Goal: Task Accomplishment & Management: Manage account settings

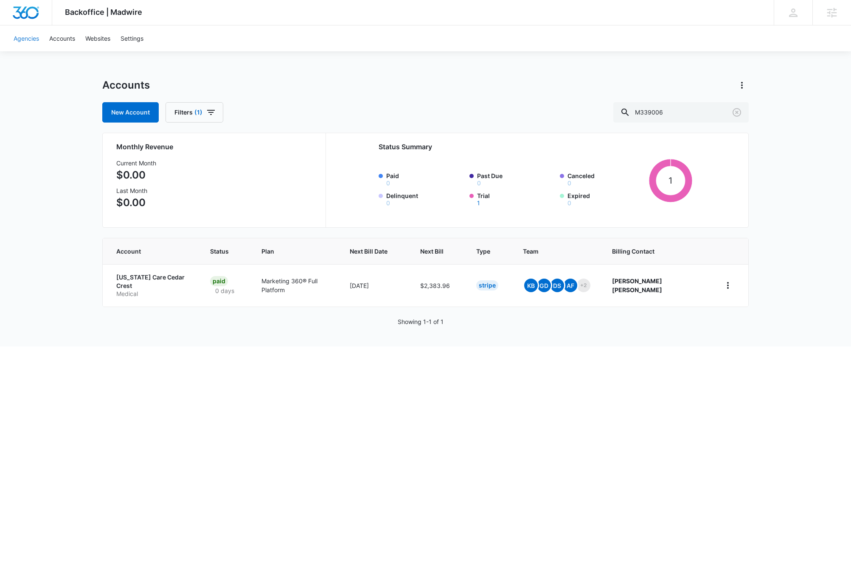
click at [30, 35] on link "Agencies" at bounding box center [26, 38] width 36 height 26
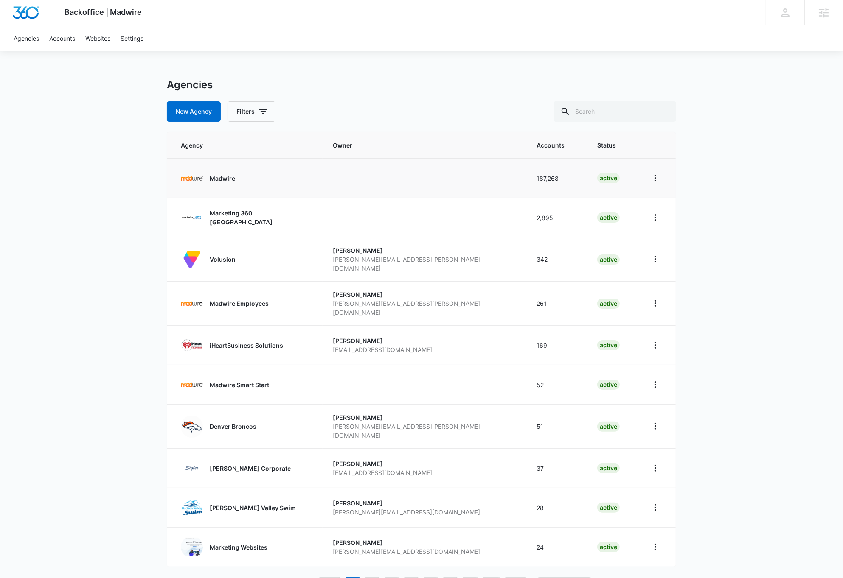
click at [228, 177] on p "Madwire" at bounding box center [222, 178] width 25 height 9
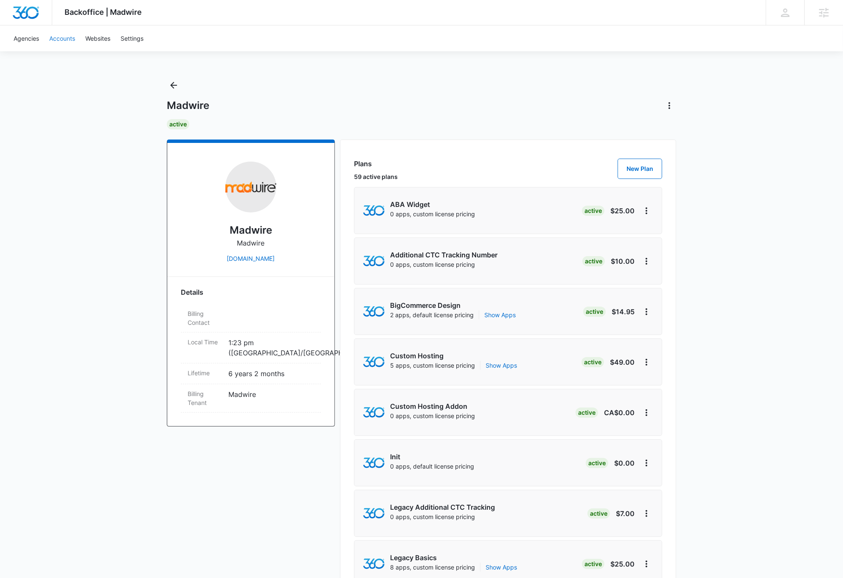
click at [64, 37] on link "Accounts" at bounding box center [62, 38] width 36 height 26
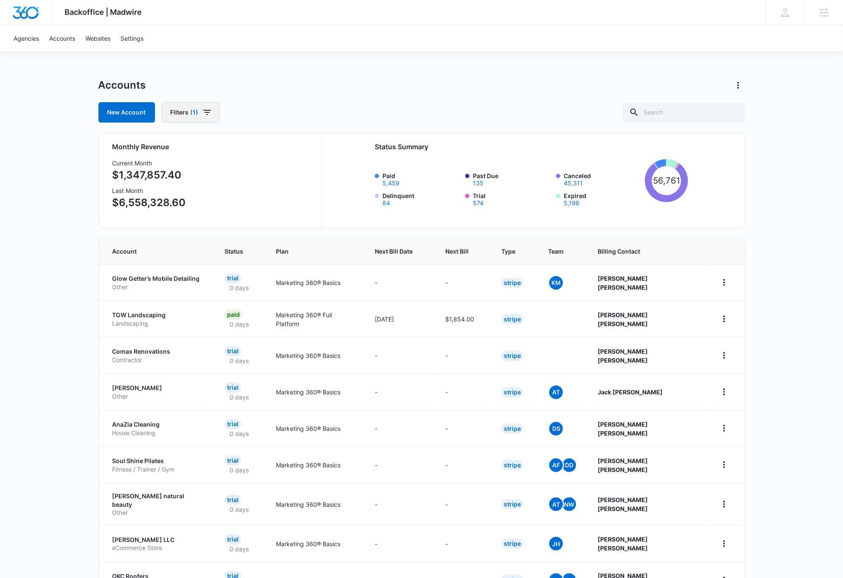
click at [210, 112] on icon "button" at bounding box center [207, 112] width 10 height 10
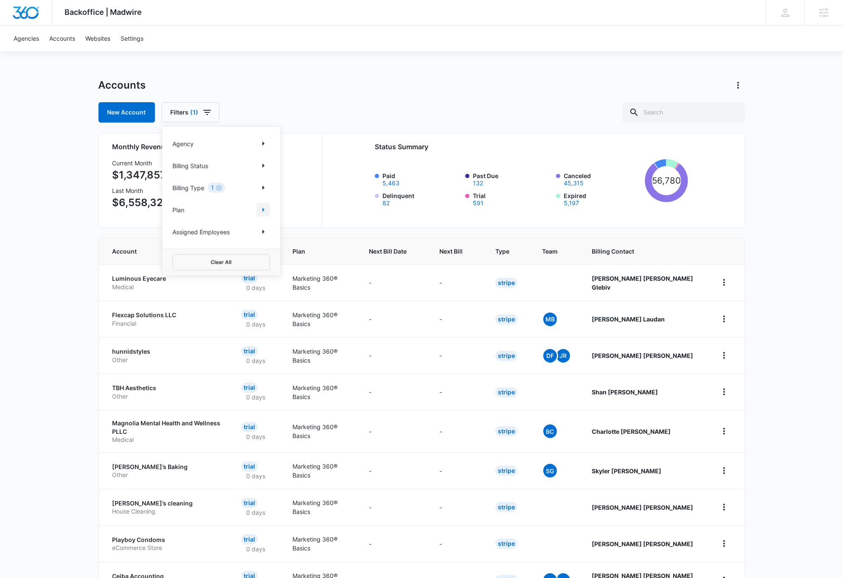
click at [262, 210] on icon "Show Plan filters" at bounding box center [263, 210] width 2 height 4
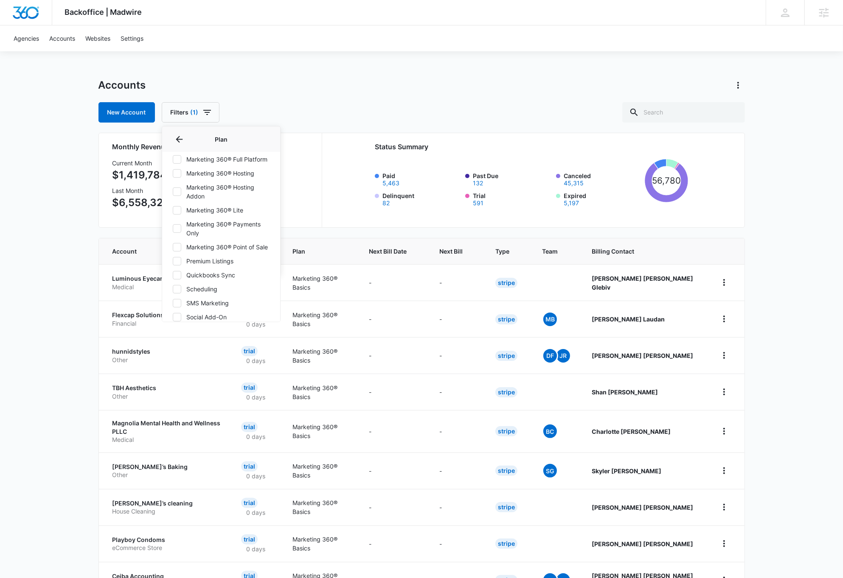
scroll to position [314, 0]
click at [178, 161] on icon at bounding box center [176, 159] width 5 height 4
click at [173, 160] on input "Marketing 360® Full Platform" at bounding box center [172, 160] width 0 height 0
checkbox input "true"
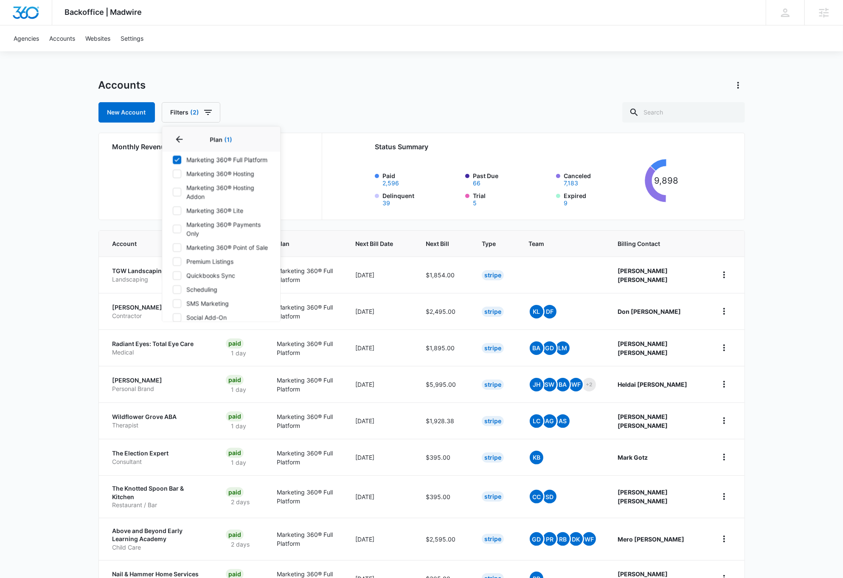
click at [831, 308] on div "Backoffice | Madwire Apps Settings DB Dave Bettger dave@madwire.com My Profile …" at bounding box center [421, 340] width 843 height 681
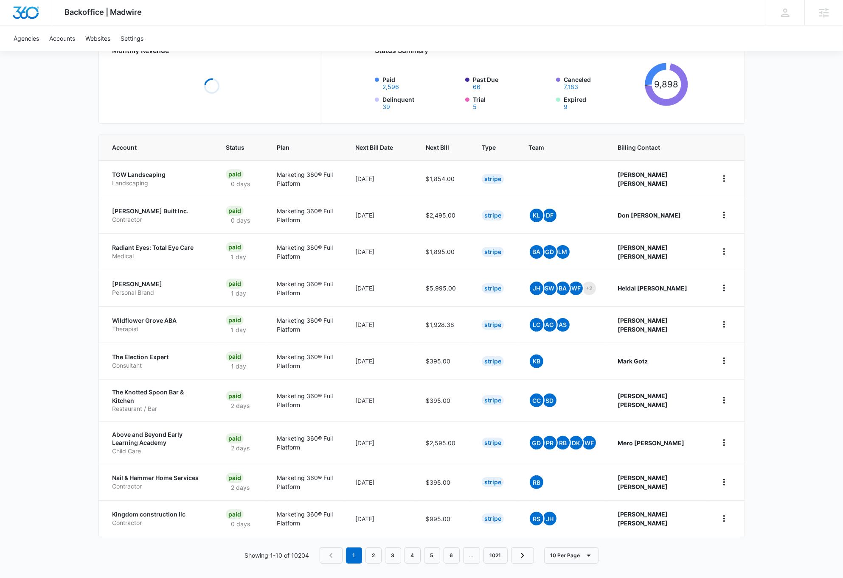
scroll to position [97, 0]
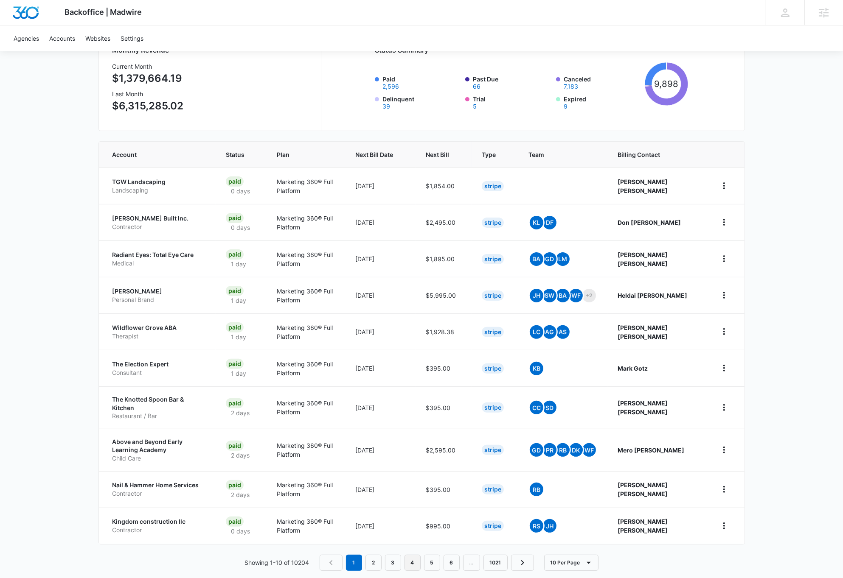
click at [415, 559] on link "4" at bounding box center [412, 563] width 16 height 16
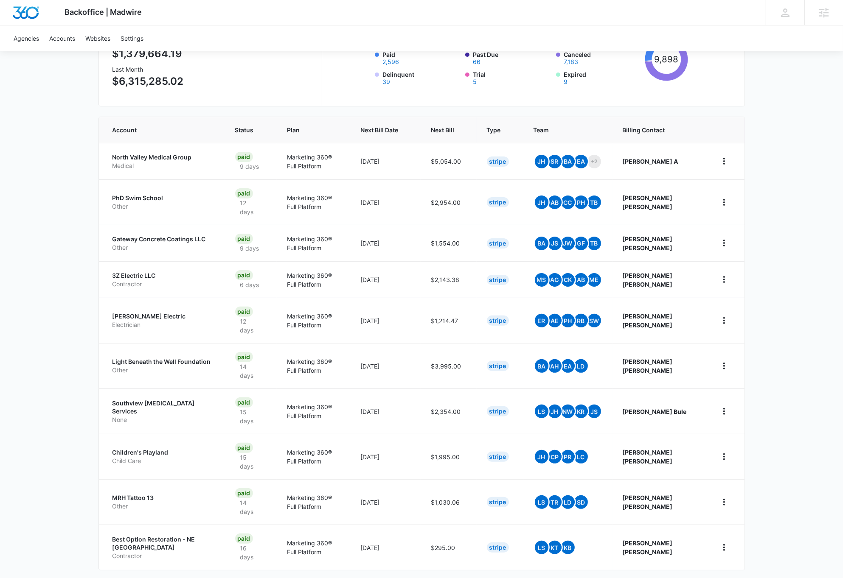
scroll to position [122, 0]
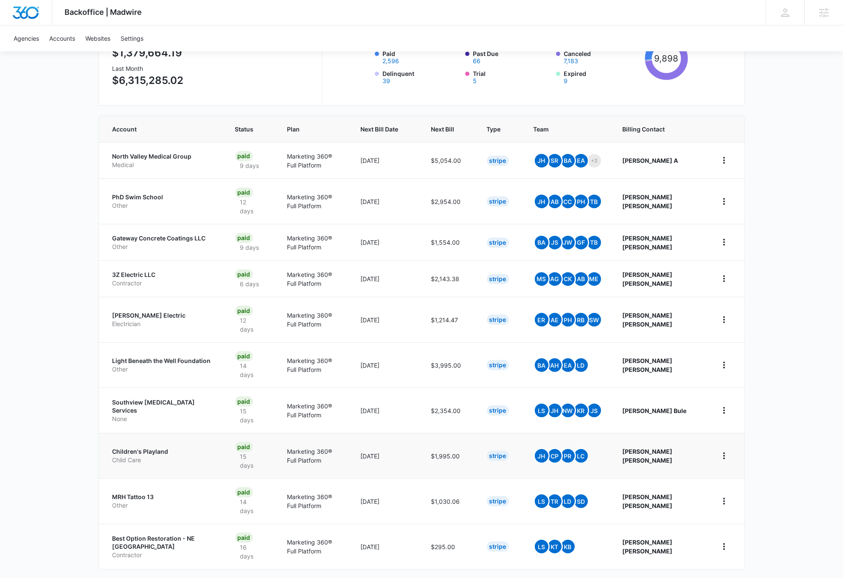
click at [159, 448] on p "Children's Playland" at bounding box center [163, 452] width 102 height 8
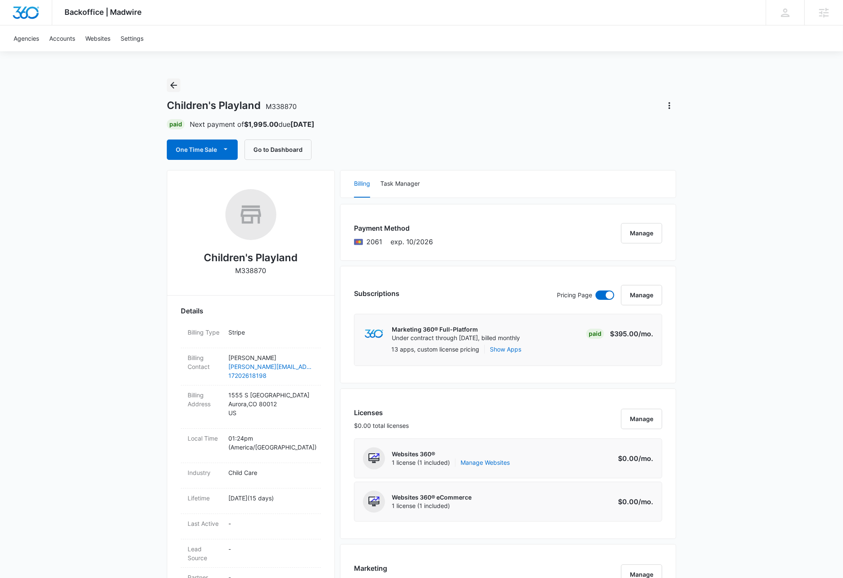
click at [173, 85] on icon "Back" at bounding box center [173, 85] width 7 height 7
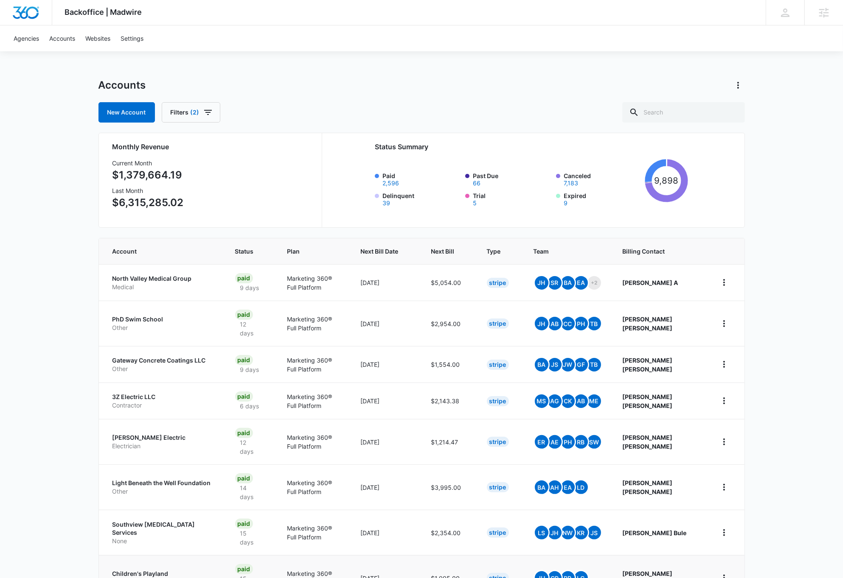
scroll to position [122, 0]
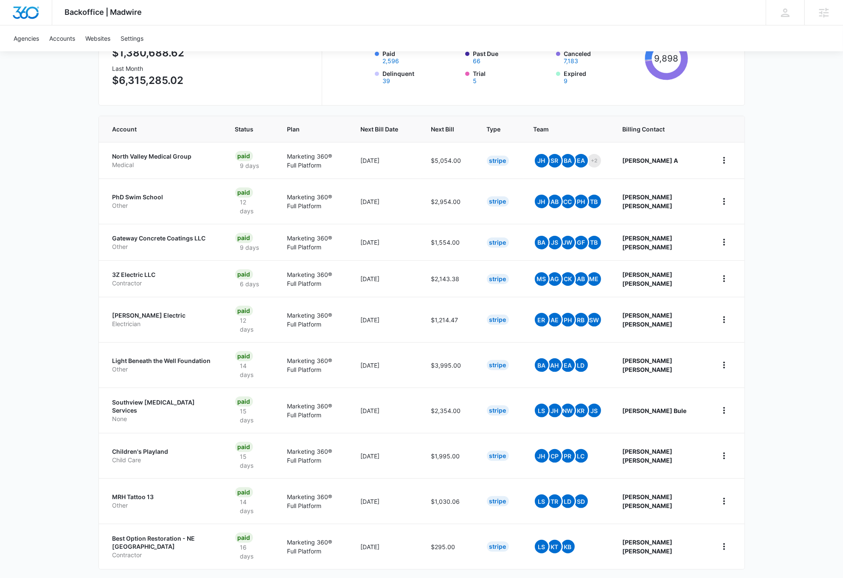
click at [455, 578] on link "6" at bounding box center [454, 588] width 16 height 16
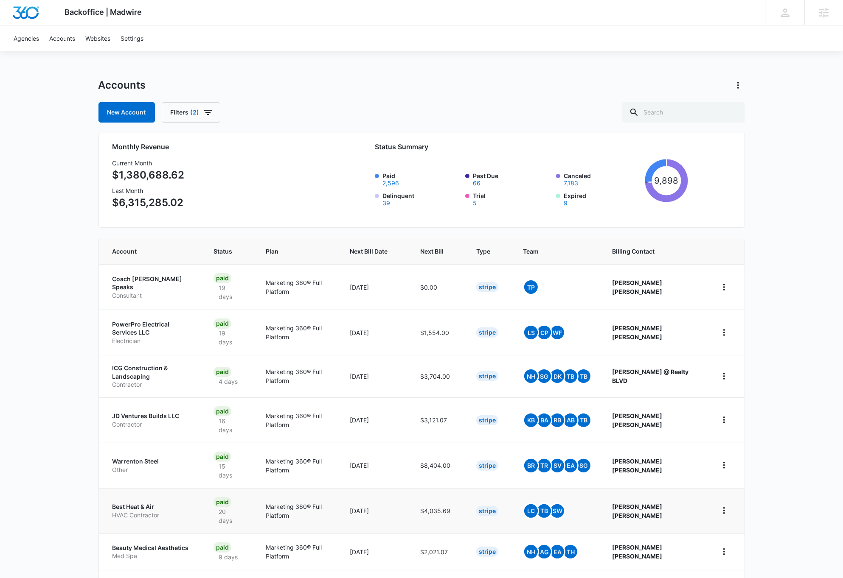
click at [137, 503] on p "Best Heat & Air" at bounding box center [152, 507] width 81 height 8
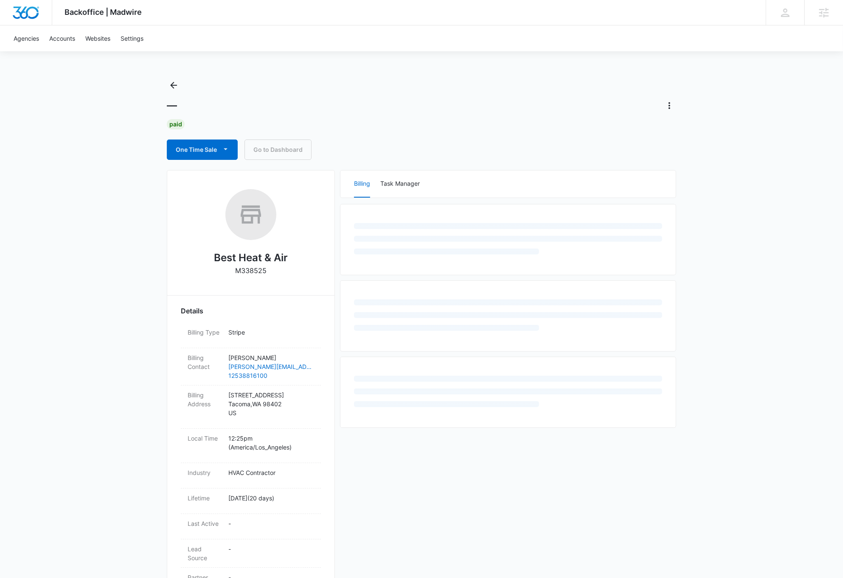
click at [253, 272] on p "M338525" at bounding box center [250, 271] width 31 height 10
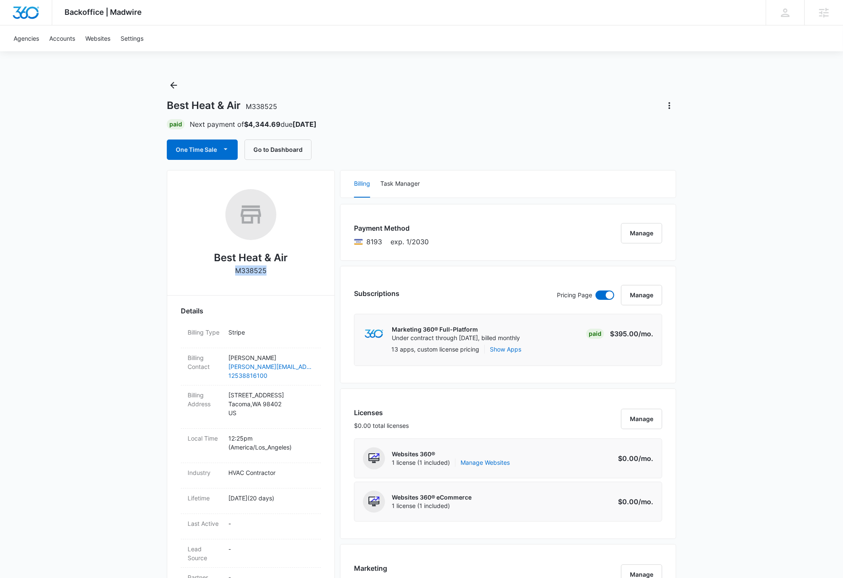
copy p "M338525"
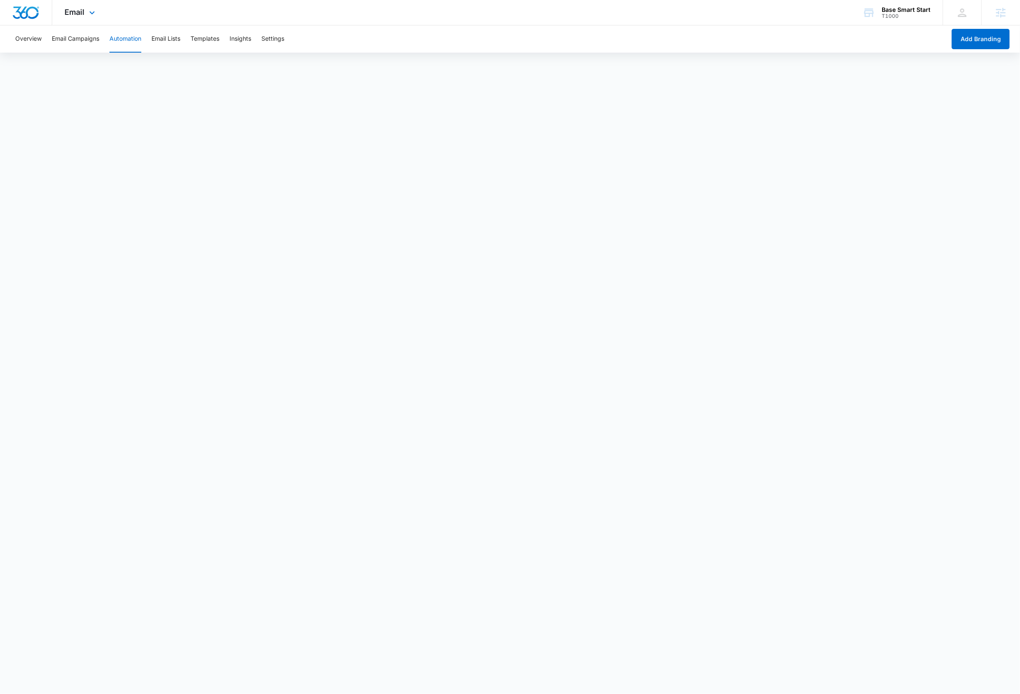
click at [645, 7] on div "Email Apps Reputation Websites Forms CRM Email Social Content Ads Intelligence …" at bounding box center [510, 12] width 1020 height 25
click at [127, 38] on button "Automation" at bounding box center [125, 38] width 32 height 27
click at [180, 36] on button "Email Lists" at bounding box center [165, 38] width 29 height 27
click at [128, 38] on button "Automation" at bounding box center [125, 38] width 32 height 27
click at [209, 39] on button "Templates" at bounding box center [205, 38] width 29 height 27
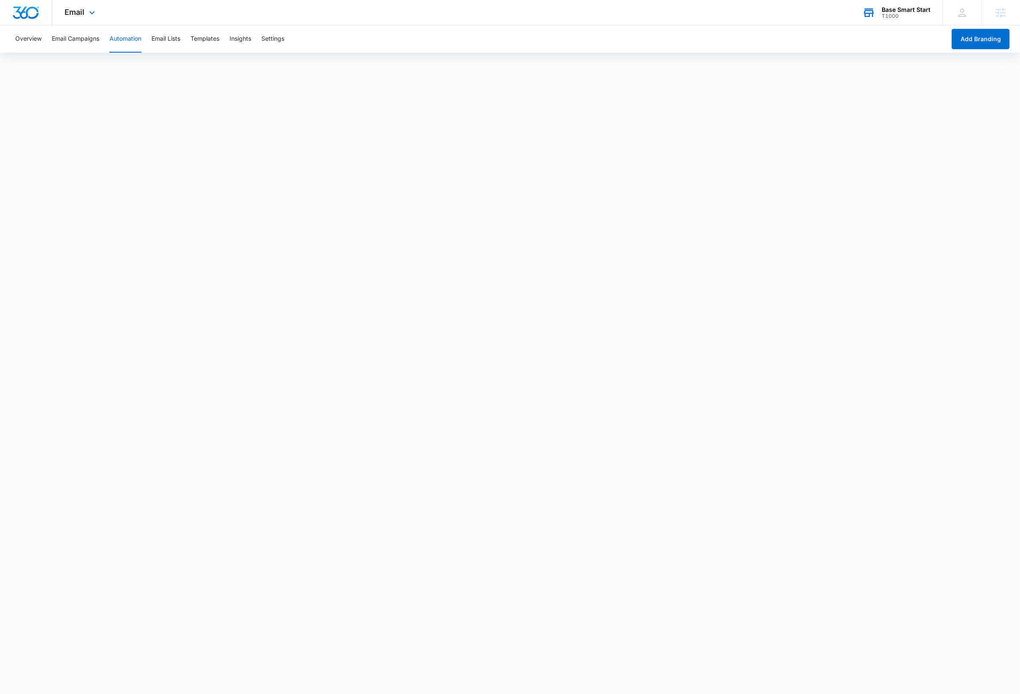
click at [913, 8] on div "Base Smart Start" at bounding box center [906, 9] width 49 height 7
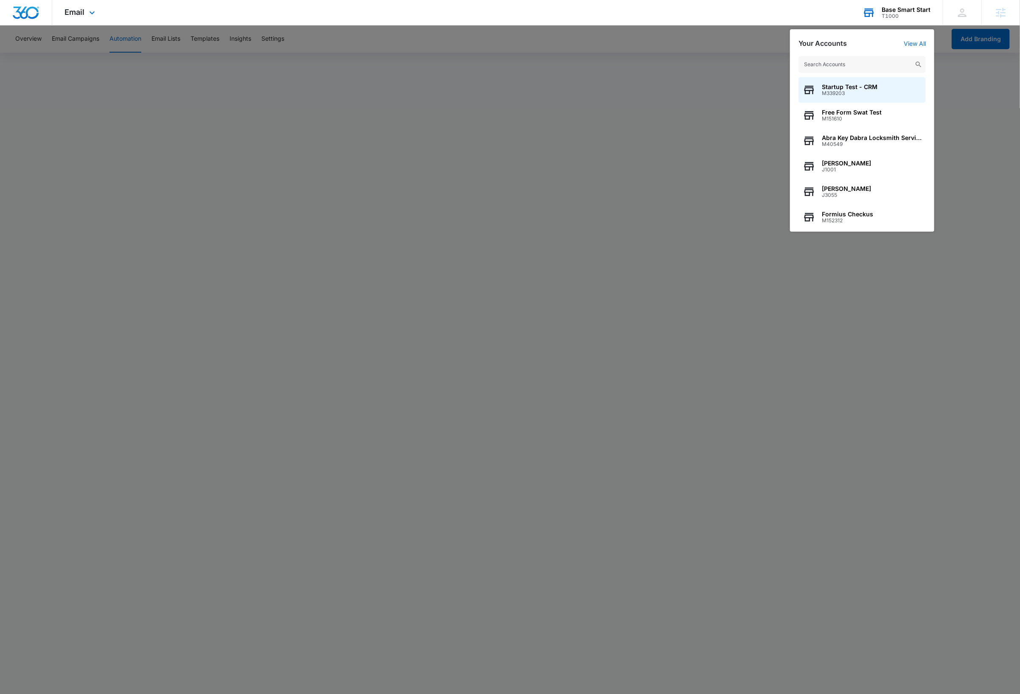
click at [869, 62] on input "text" at bounding box center [862, 64] width 127 height 17
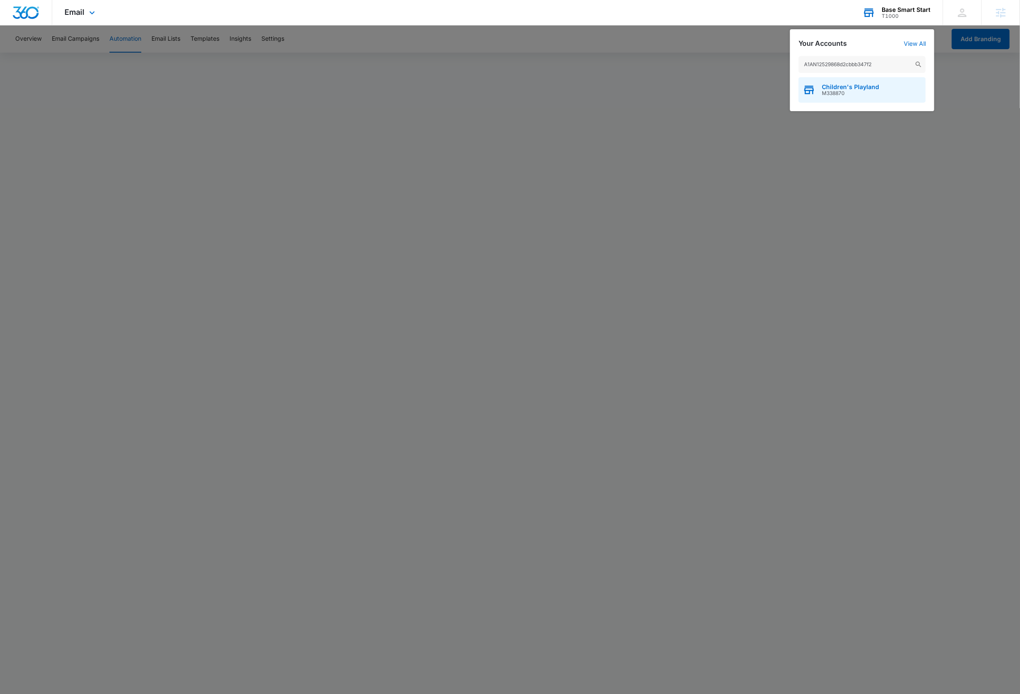
type input "A1AN12529868d2cbbb347f2"
click at [863, 87] on span "Children's Playland" at bounding box center [850, 87] width 57 height 7
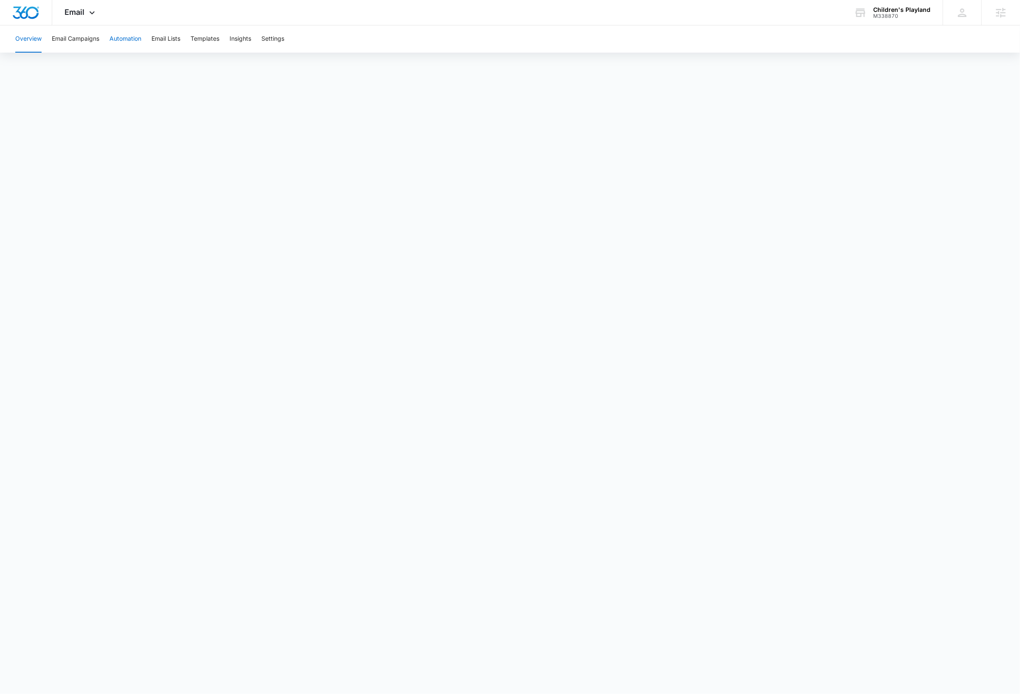
click at [135, 39] on button "Automation" at bounding box center [125, 38] width 32 height 27
click at [909, 11] on div "Children's Playland" at bounding box center [901, 9] width 57 height 7
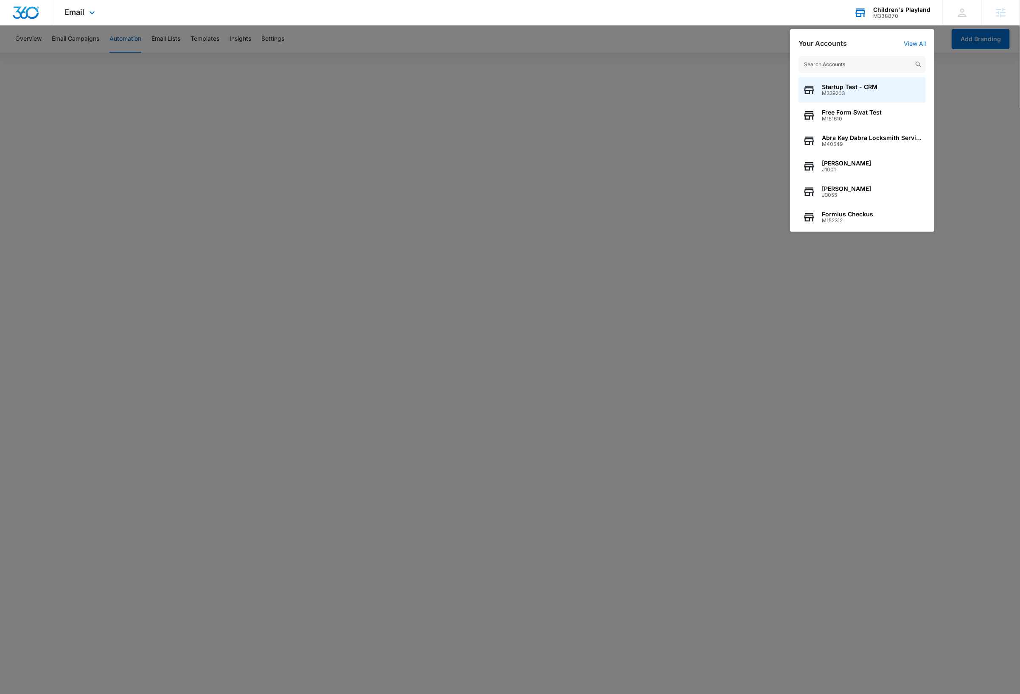
click at [857, 64] on input "text" at bounding box center [862, 64] width 127 height 17
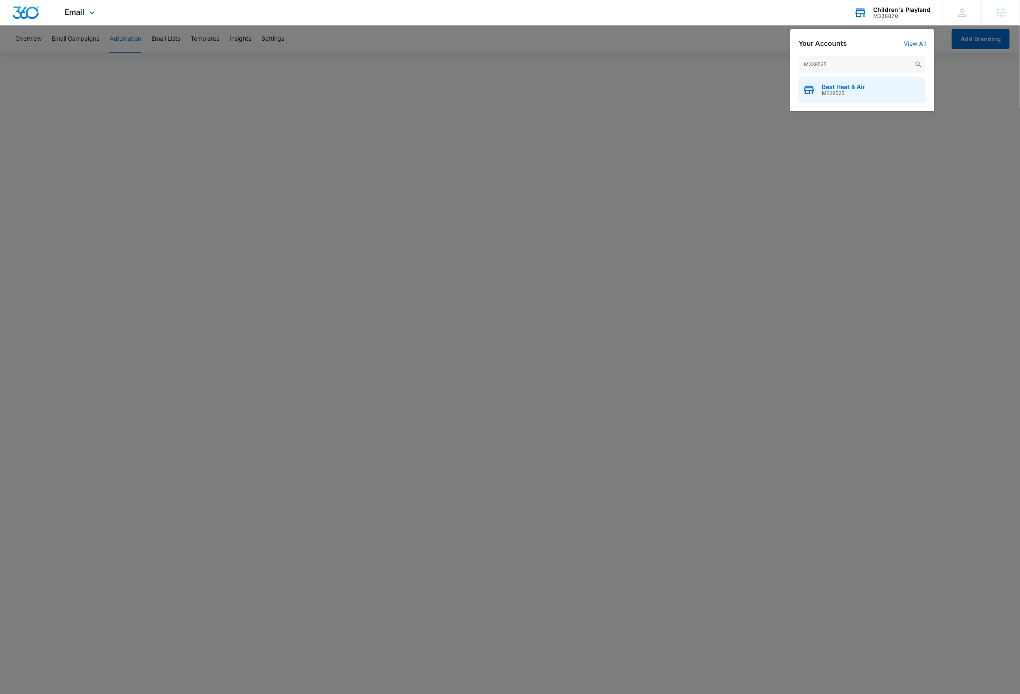
type input "M338525"
click at [868, 92] on div "Best Heat & Air M338525" at bounding box center [862, 89] width 127 height 25
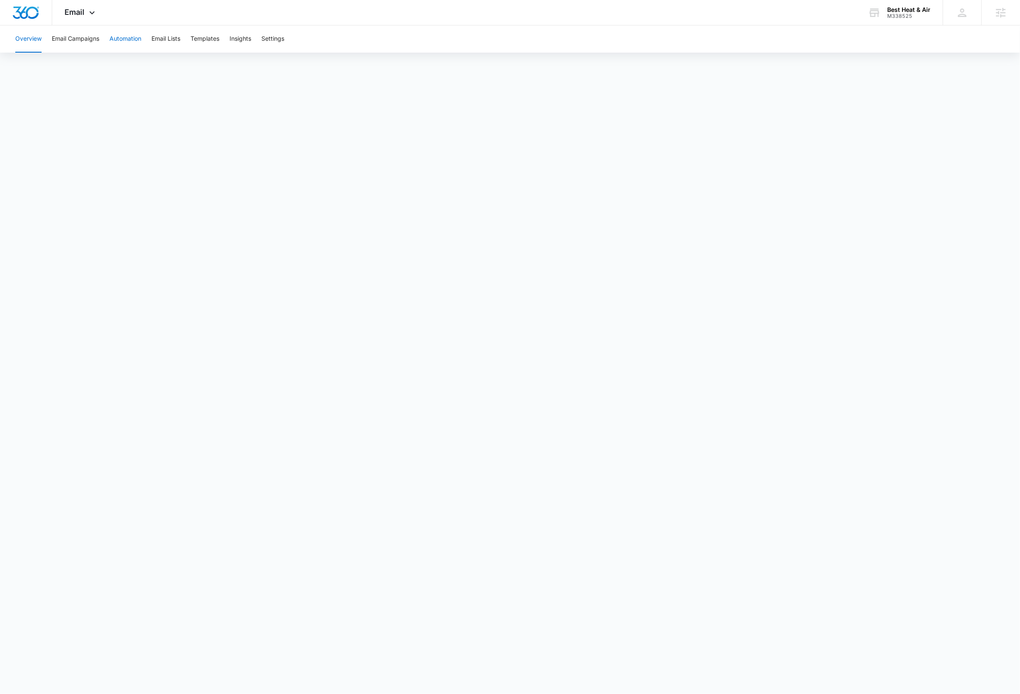
click at [130, 39] on button "Automation" at bounding box center [125, 38] width 32 height 27
click at [917, 11] on div "Best Heat & Air" at bounding box center [908, 9] width 43 height 7
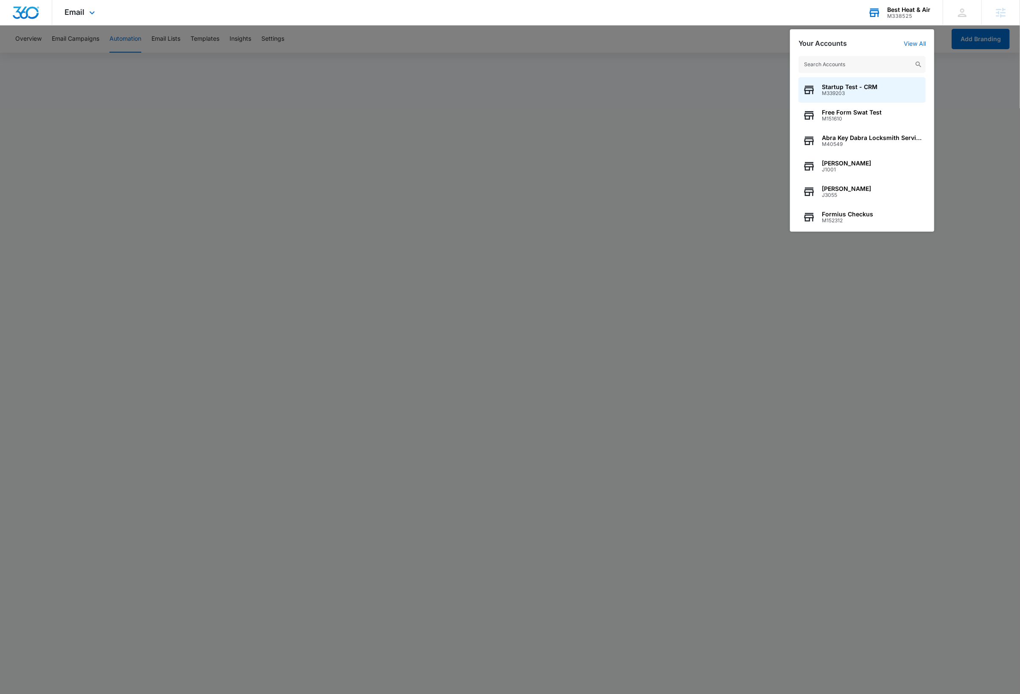
click at [856, 62] on input "text" at bounding box center [862, 64] width 127 height 17
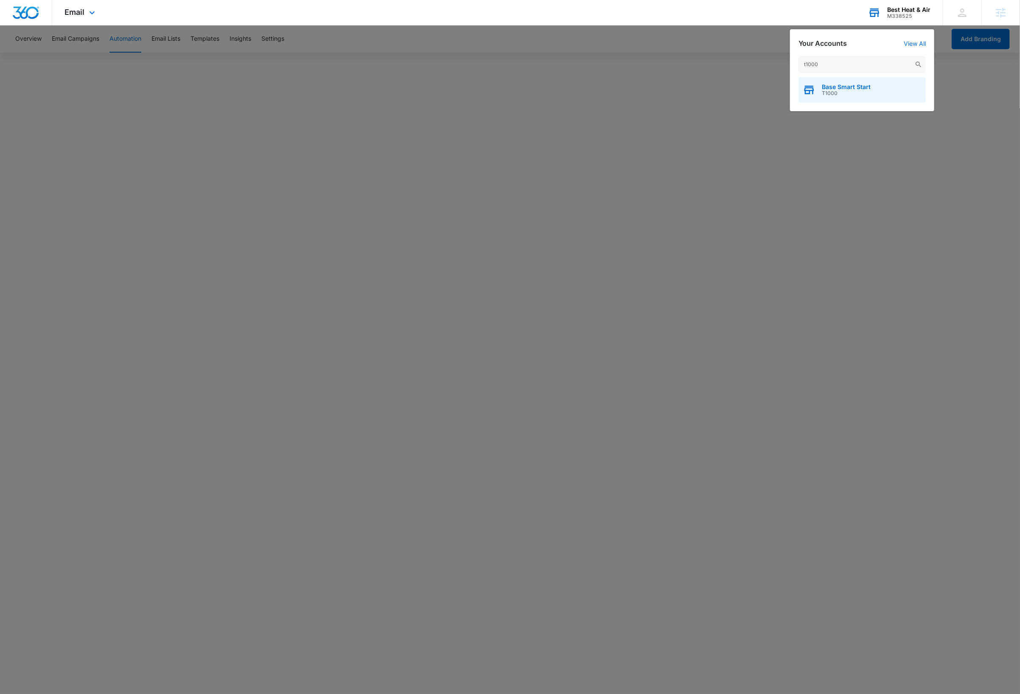
type input "t1000"
click at [887, 95] on div "Base Smart Start T1000" at bounding box center [862, 89] width 127 height 25
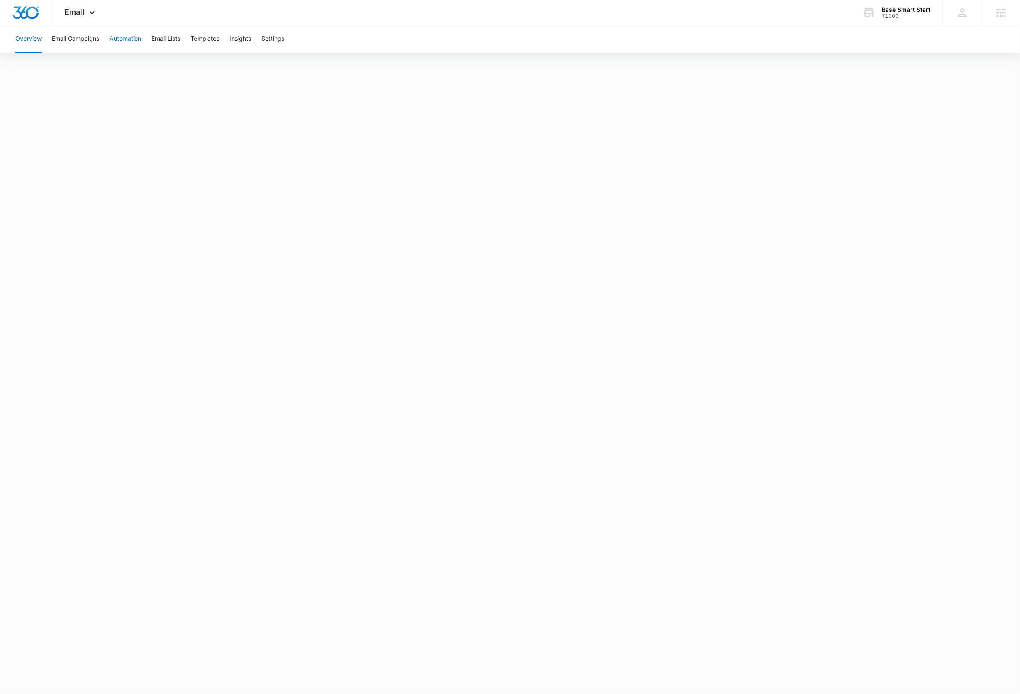
click at [129, 41] on button "Automation" at bounding box center [125, 38] width 32 height 27
click at [139, 41] on button "Automation" at bounding box center [125, 38] width 32 height 27
click at [169, 41] on button "Email Lists" at bounding box center [165, 38] width 29 height 27
click at [132, 39] on button "Automation" at bounding box center [125, 38] width 32 height 27
click at [175, 39] on button "Email Lists" at bounding box center [165, 38] width 29 height 27
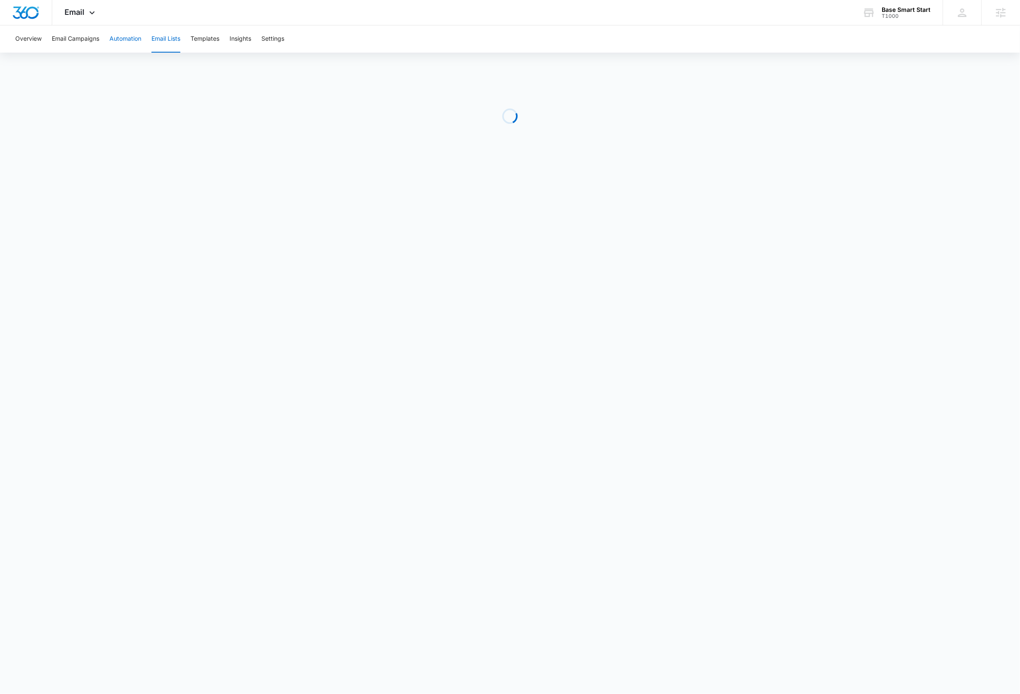
click at [129, 38] on button "Automation" at bounding box center [125, 38] width 32 height 27
click at [78, 39] on button "Email Campaigns" at bounding box center [76, 38] width 48 height 27
click at [138, 41] on button "Automation" at bounding box center [125, 38] width 32 height 27
click at [219, 39] on button "Templates" at bounding box center [205, 38] width 29 height 27
click at [120, 34] on button "Automation" at bounding box center [125, 38] width 32 height 27
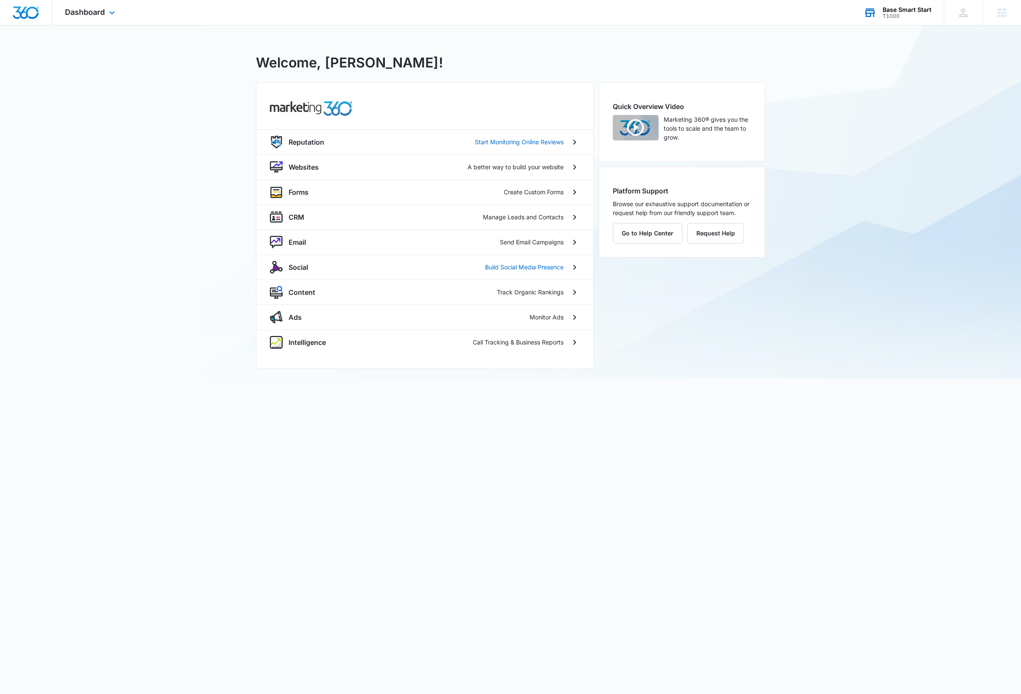
click at [916, 6] on div "Base Smart Start" at bounding box center [907, 9] width 49 height 7
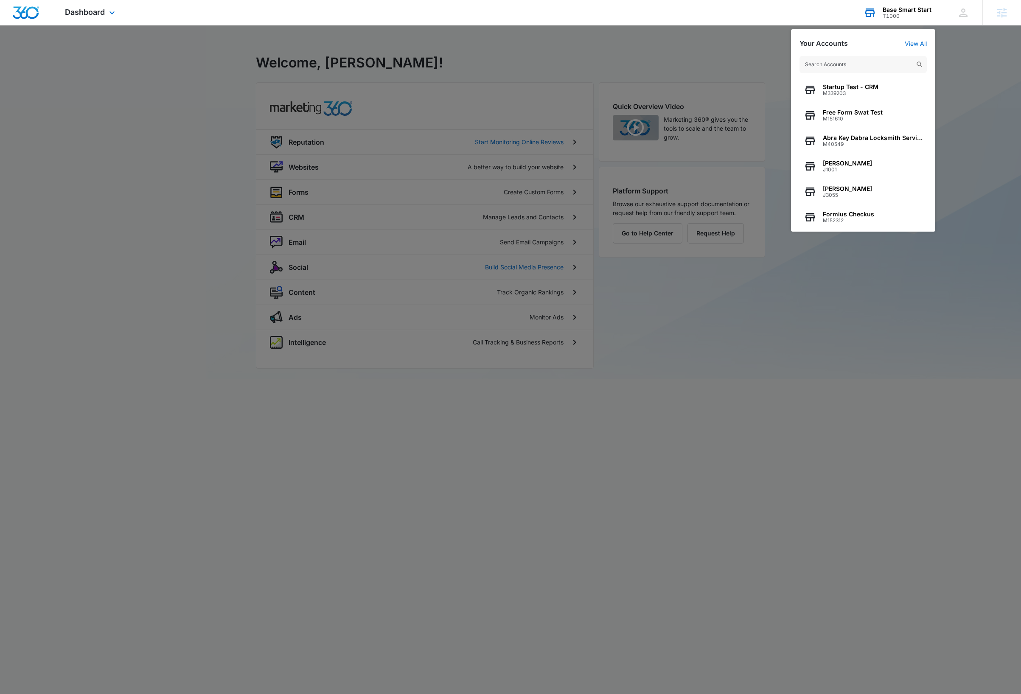
click at [874, 65] on input "text" at bounding box center [862, 64] width 127 height 17
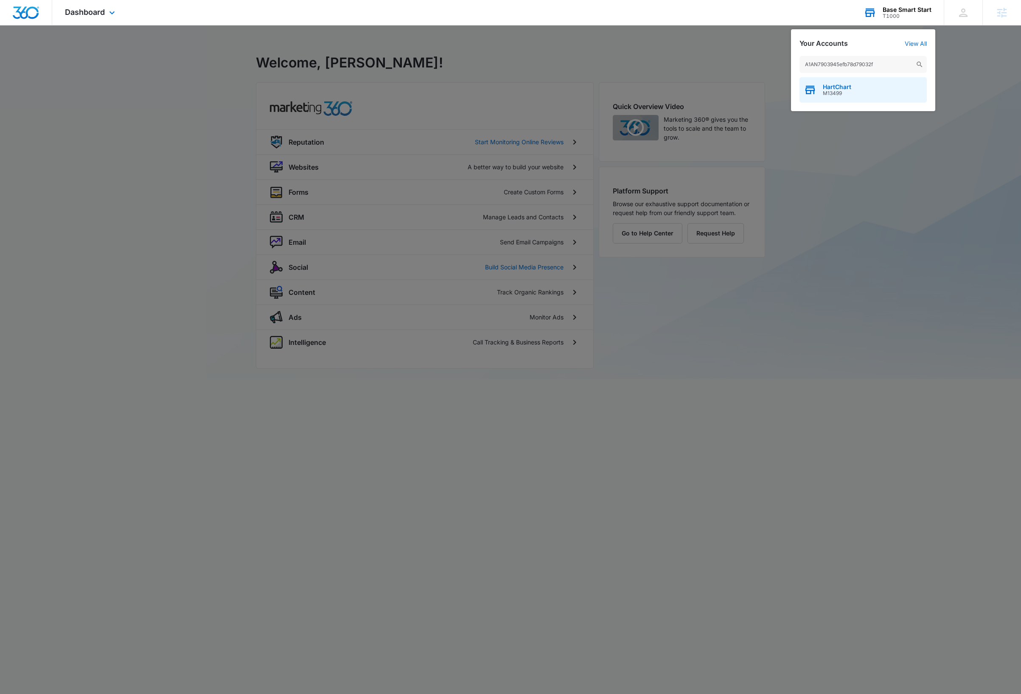
type input "A1AN7903945efb78d79032f"
click at [849, 88] on span "HartChart" at bounding box center [837, 87] width 28 height 7
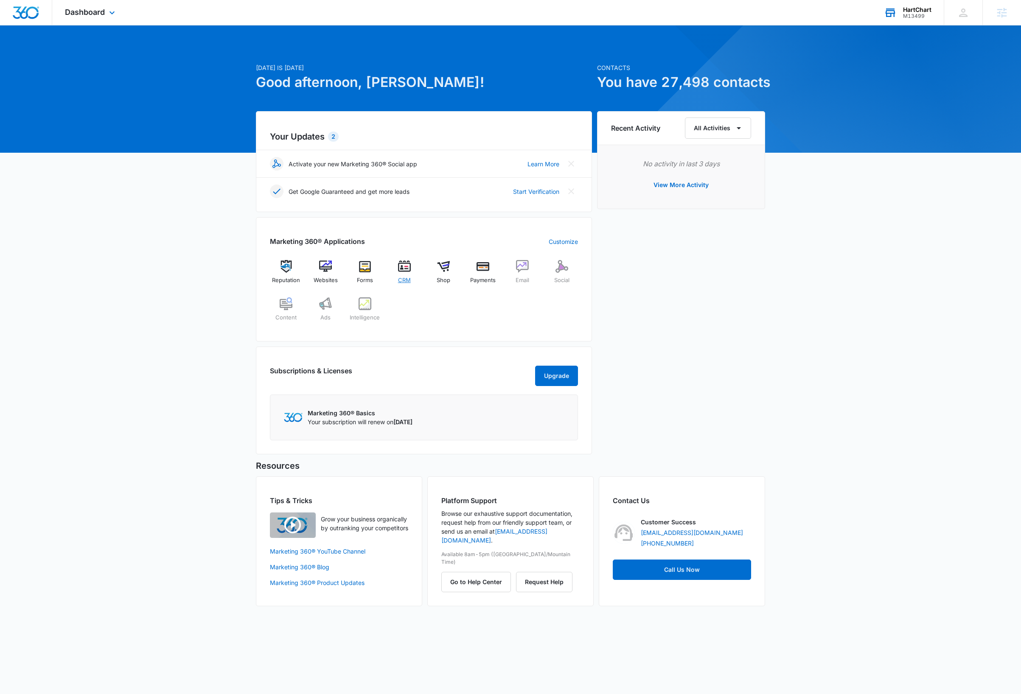
click at [404, 267] on img at bounding box center [404, 266] width 13 height 13
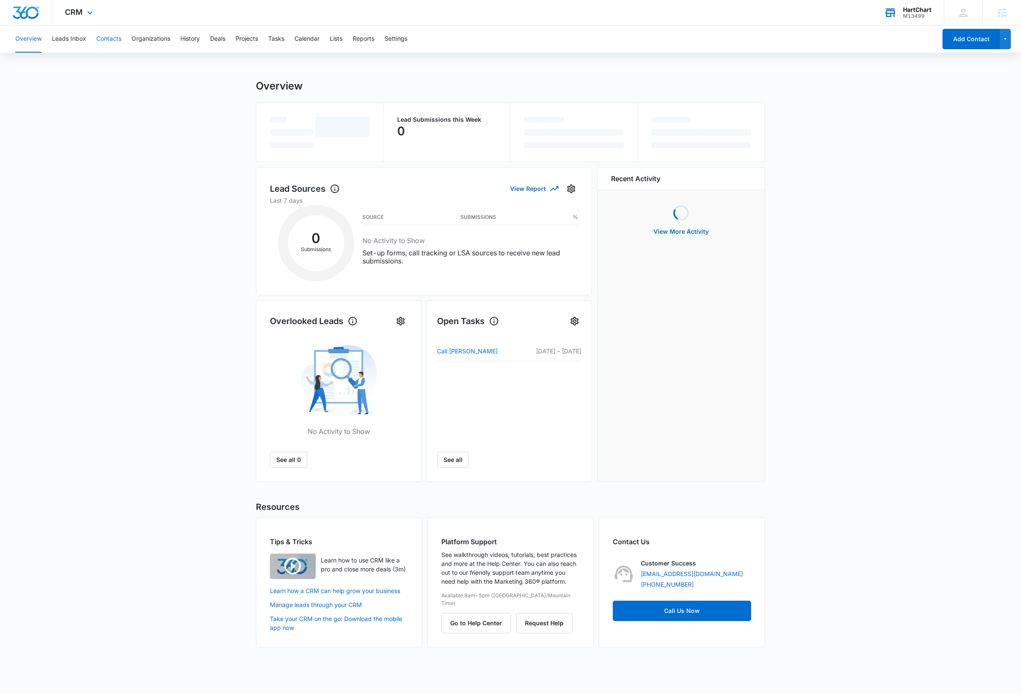
click at [113, 36] on button "Contacts" at bounding box center [108, 38] width 25 height 27
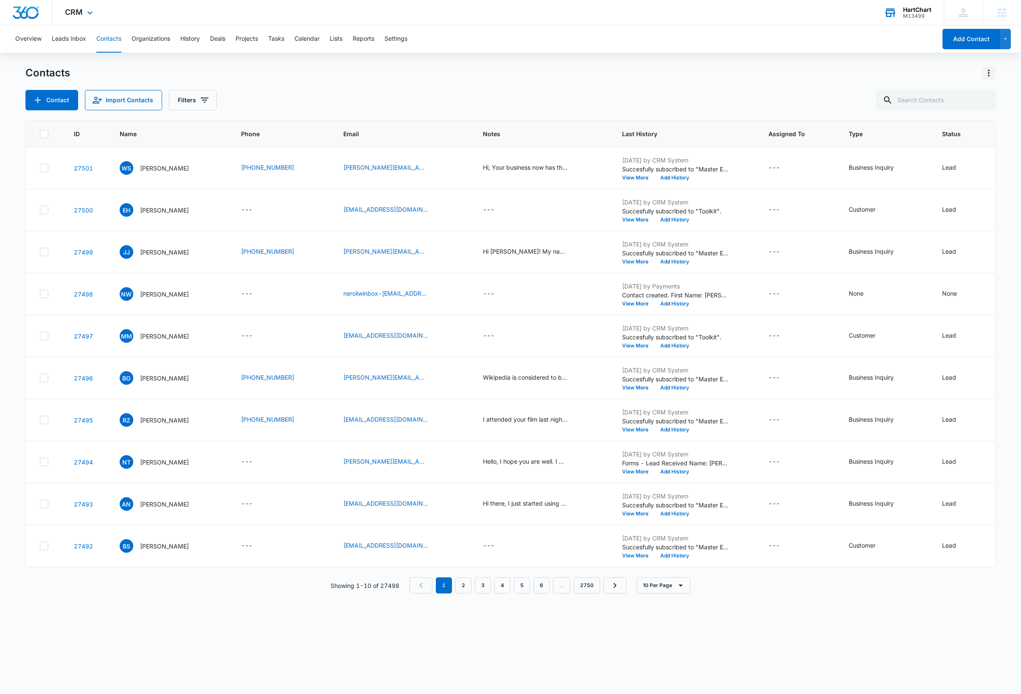
click at [989, 73] on icon "Actions" at bounding box center [989, 73] width 10 height 10
click at [963, 123] on div "Export All Contacts" at bounding box center [947, 123] width 56 height 6
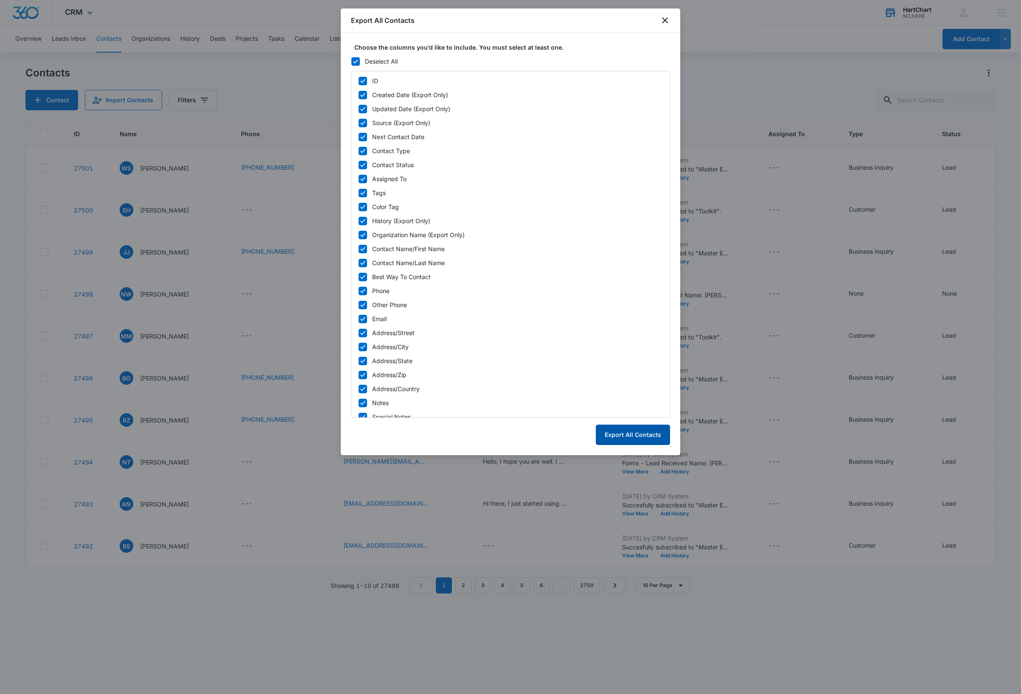
drag, startPoint x: 627, startPoint y: 434, endPoint x: 661, endPoint y: 418, distance: 37.2
click at [627, 434] on button "Export All Contacts" at bounding box center [633, 435] width 74 height 20
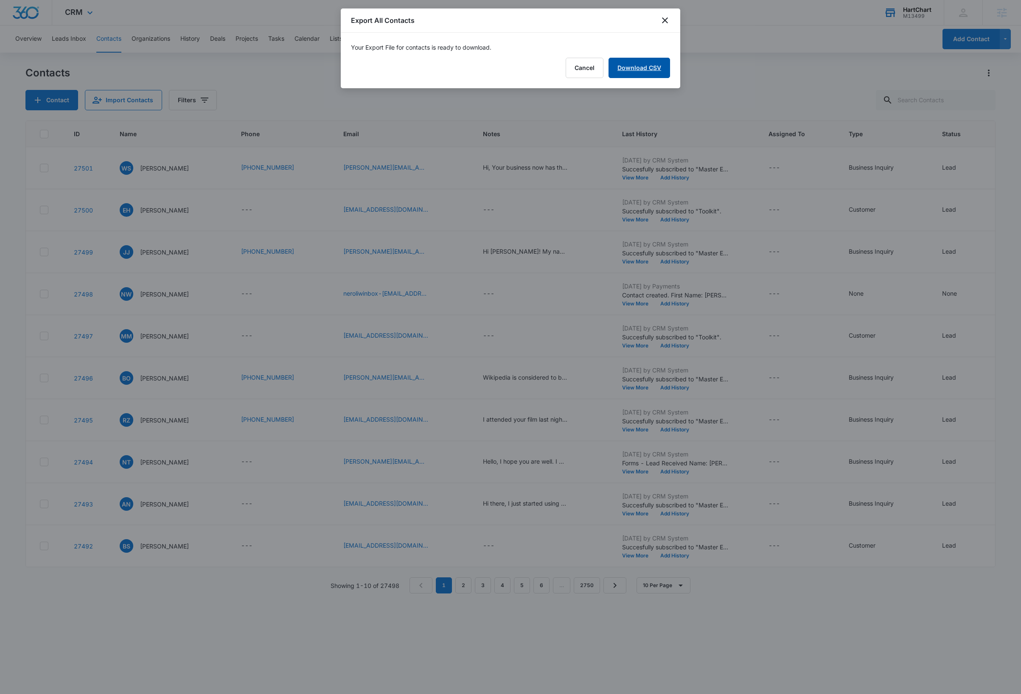
click at [642, 67] on link "Download CSV" at bounding box center [639, 68] width 62 height 20
click at [645, 70] on button "Finish" at bounding box center [652, 68] width 36 height 20
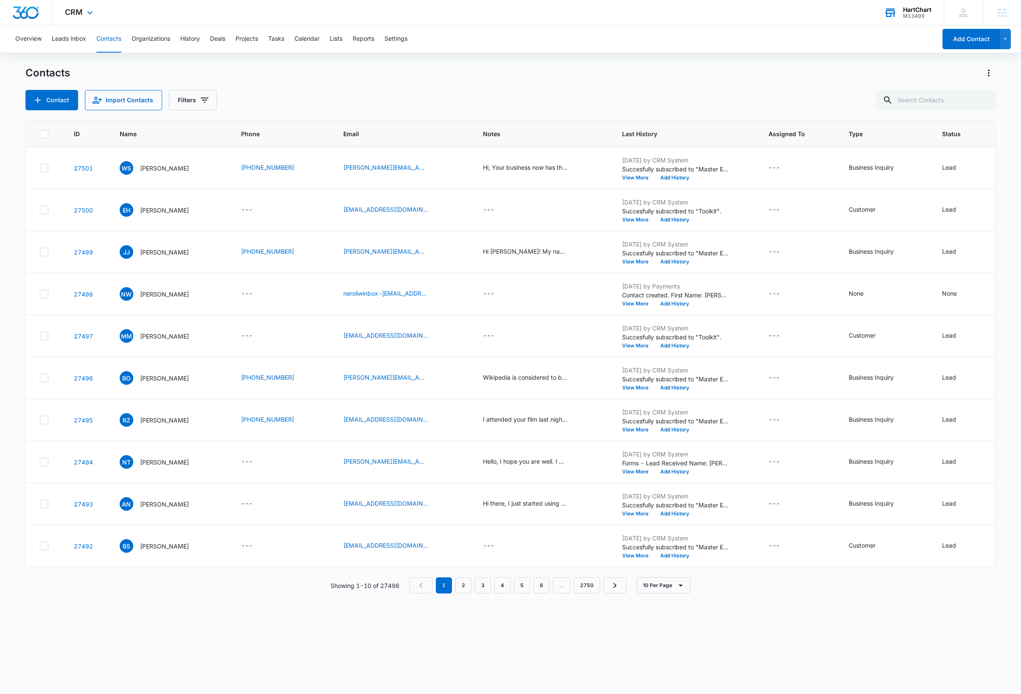
click at [919, 9] on div "HartChart" at bounding box center [917, 9] width 28 height 7
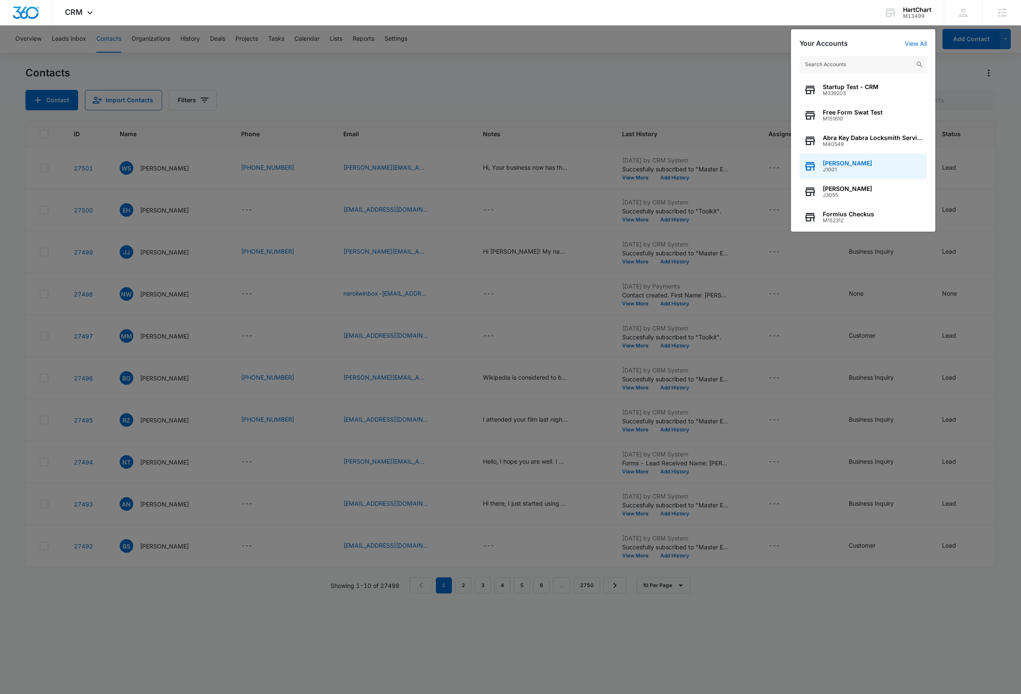
click at [855, 164] on span "[PERSON_NAME]" at bounding box center [847, 163] width 49 height 7
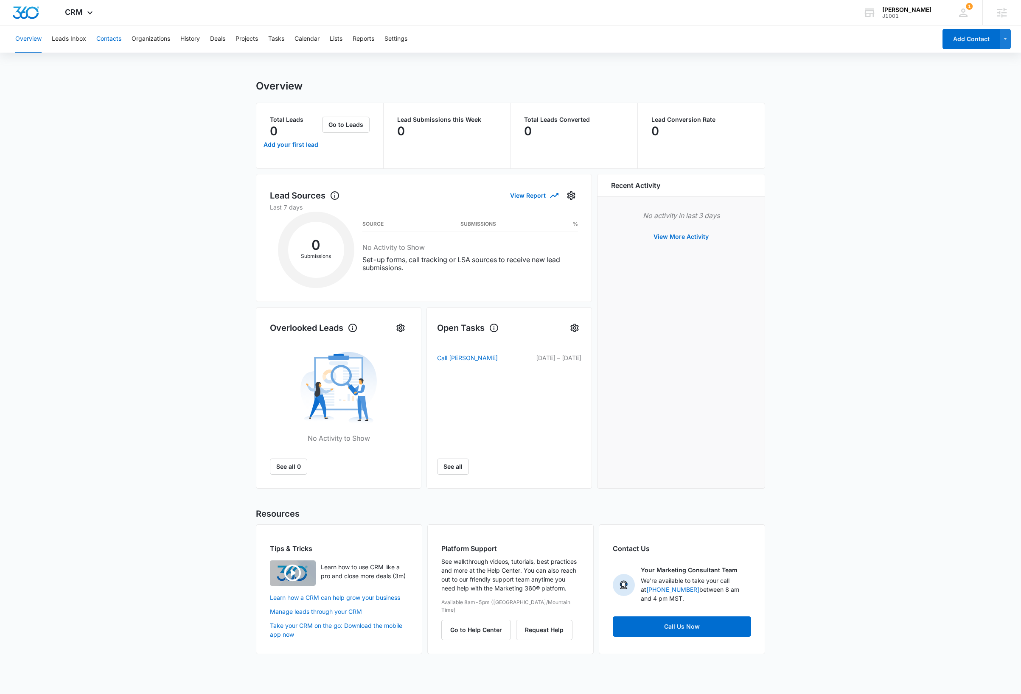
click at [110, 39] on button "Contacts" at bounding box center [108, 38] width 25 height 27
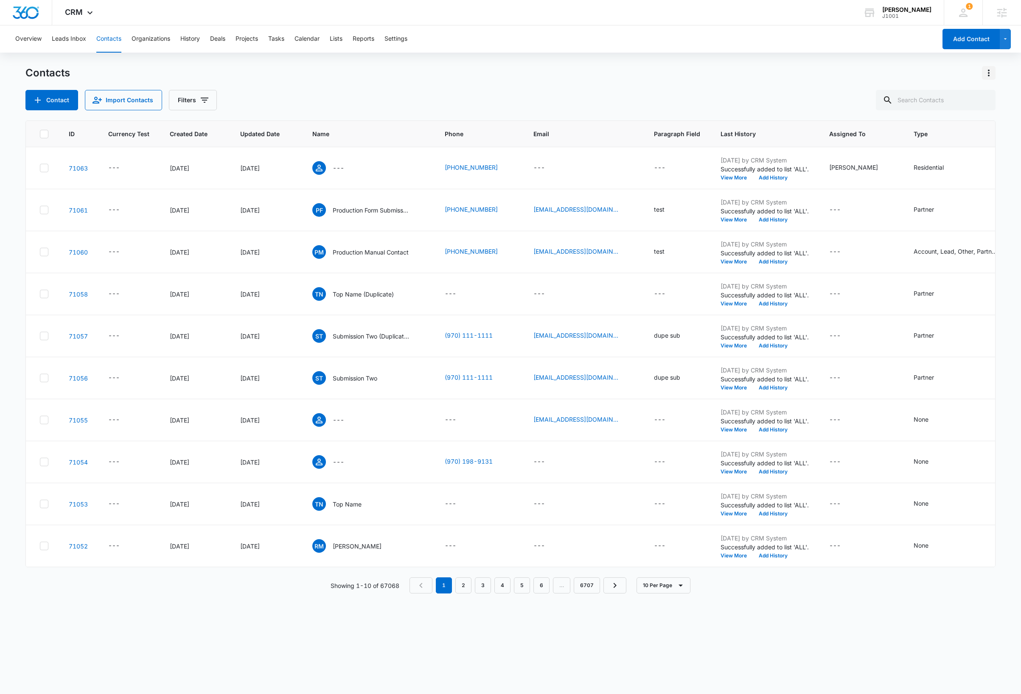
click at [987, 73] on icon "Actions" at bounding box center [989, 73] width 10 height 10
click at [947, 120] on div "Export All Contacts" at bounding box center [947, 123] width 56 height 6
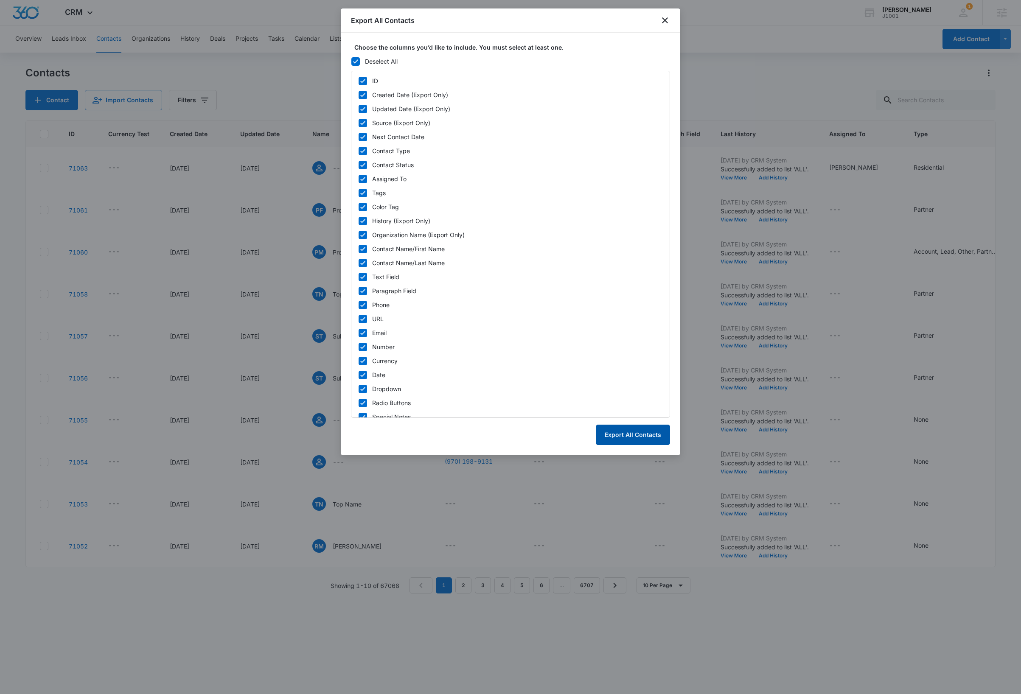
click at [644, 436] on button "Export All Contacts" at bounding box center [633, 435] width 74 height 20
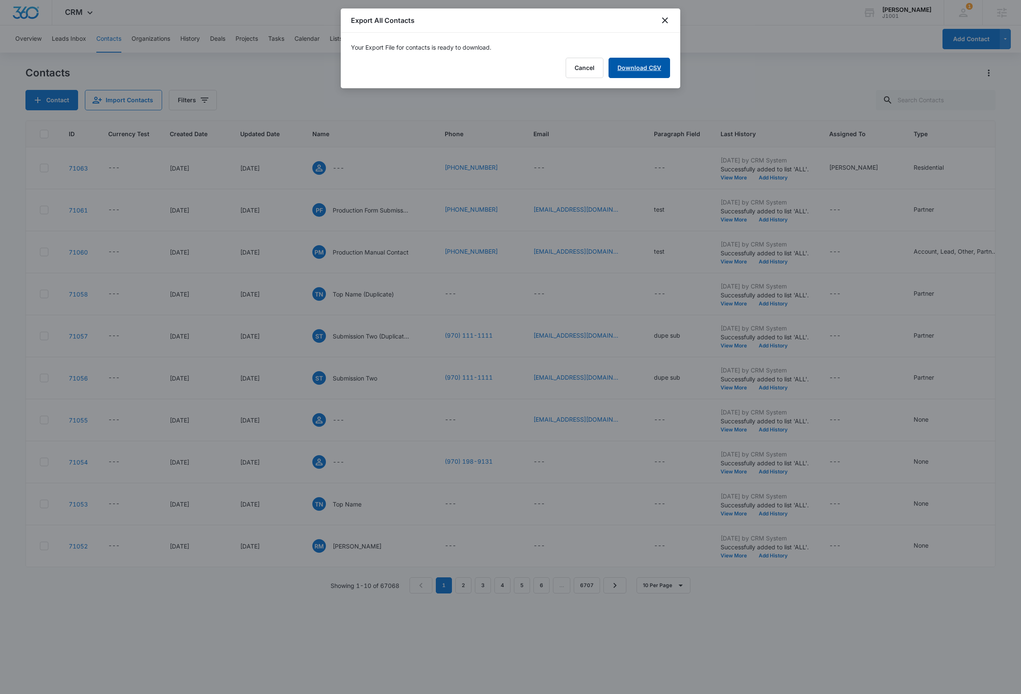
click at [648, 62] on link "Download CSV" at bounding box center [639, 68] width 62 height 20
click at [659, 68] on button "Finish" at bounding box center [652, 68] width 36 height 20
